Goal: Task Accomplishment & Management: Manage account settings

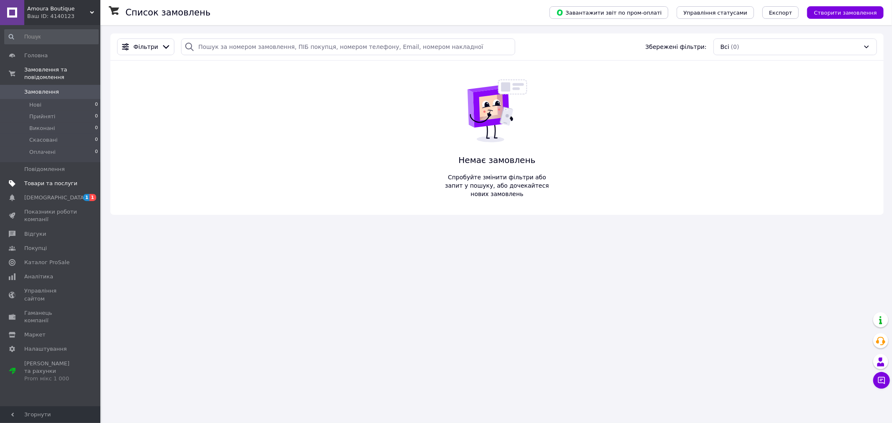
click at [61, 177] on link "Товари та послуги" at bounding box center [51, 184] width 103 height 14
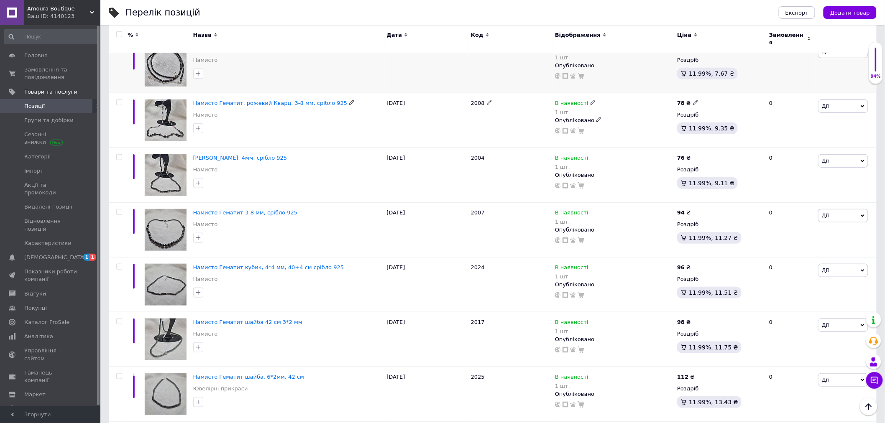
scroll to position [186, 0]
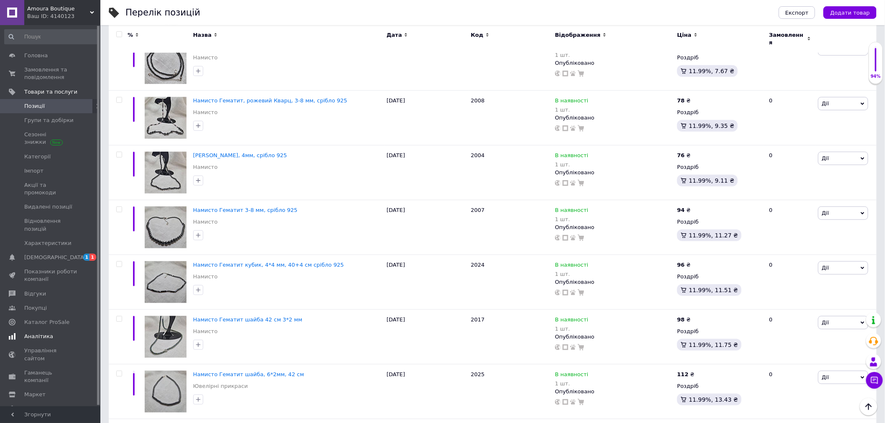
click at [41, 333] on span "Аналітика" at bounding box center [38, 337] width 29 height 8
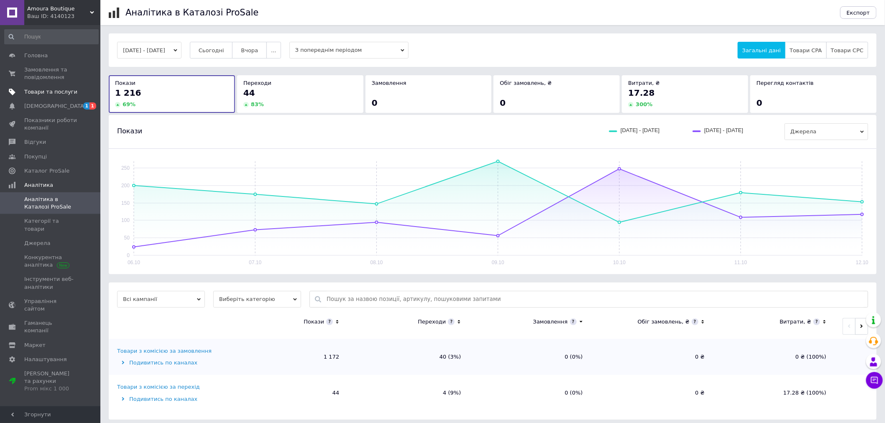
click at [49, 94] on span "Товари та послуги" at bounding box center [50, 92] width 53 height 8
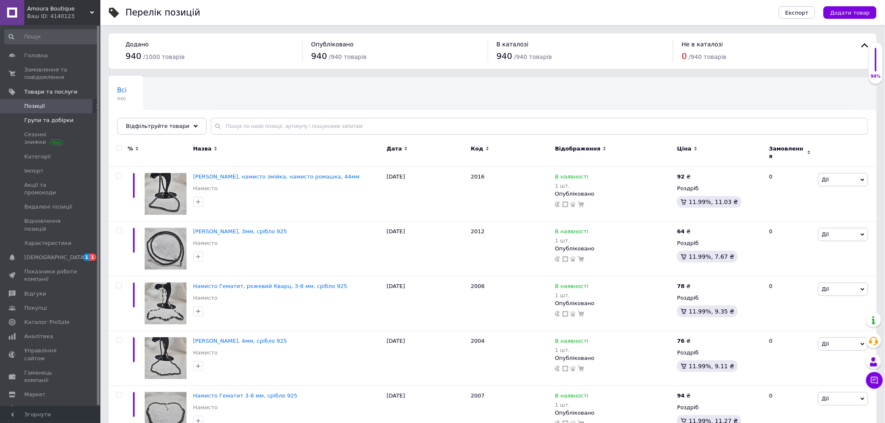
click at [51, 121] on span "Групи та добірки" at bounding box center [48, 121] width 49 height 8
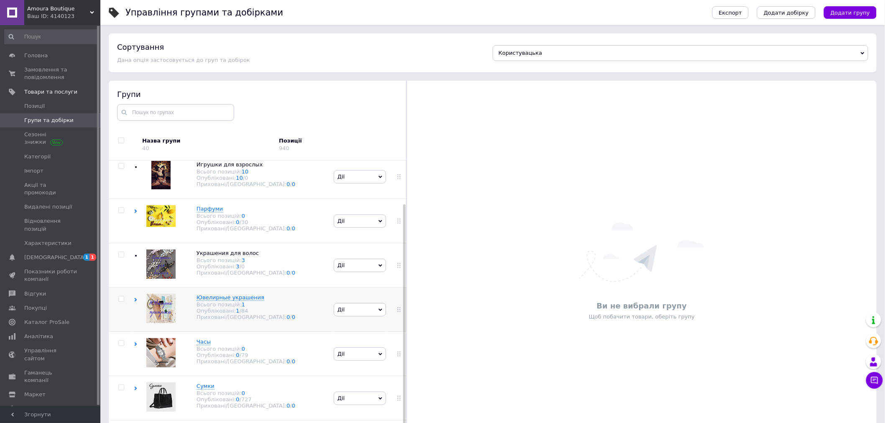
scroll to position [47, 0]
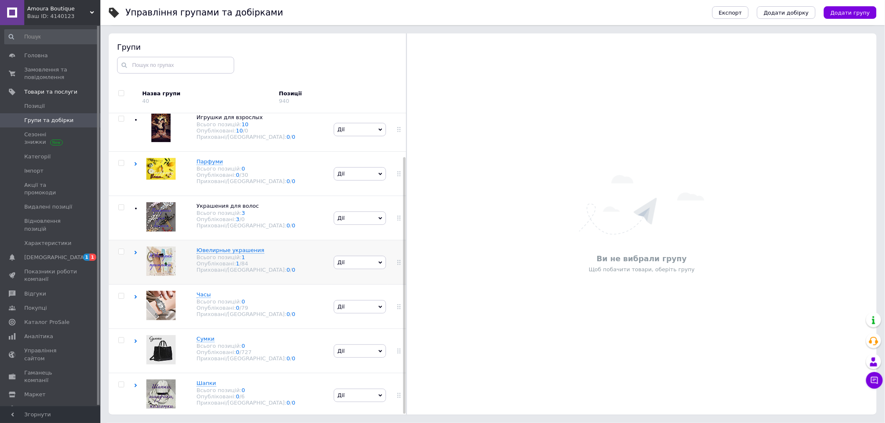
click at [135, 251] on icon at bounding box center [136, 253] width 4 height 4
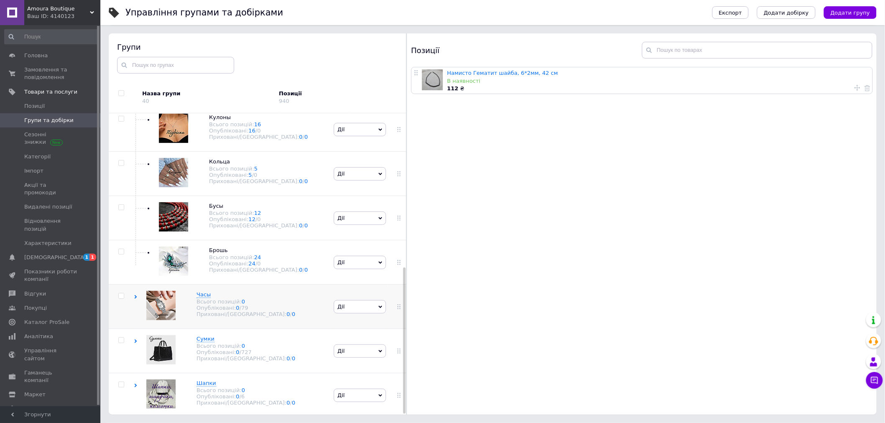
scroll to position [317, 0]
click at [379, 217] on icon at bounding box center [381, 218] width 4 height 3
click at [366, 287] on li "Додати товар" at bounding box center [359, 293] width 51 height 12
